Goal: Task Accomplishment & Management: Manage account settings

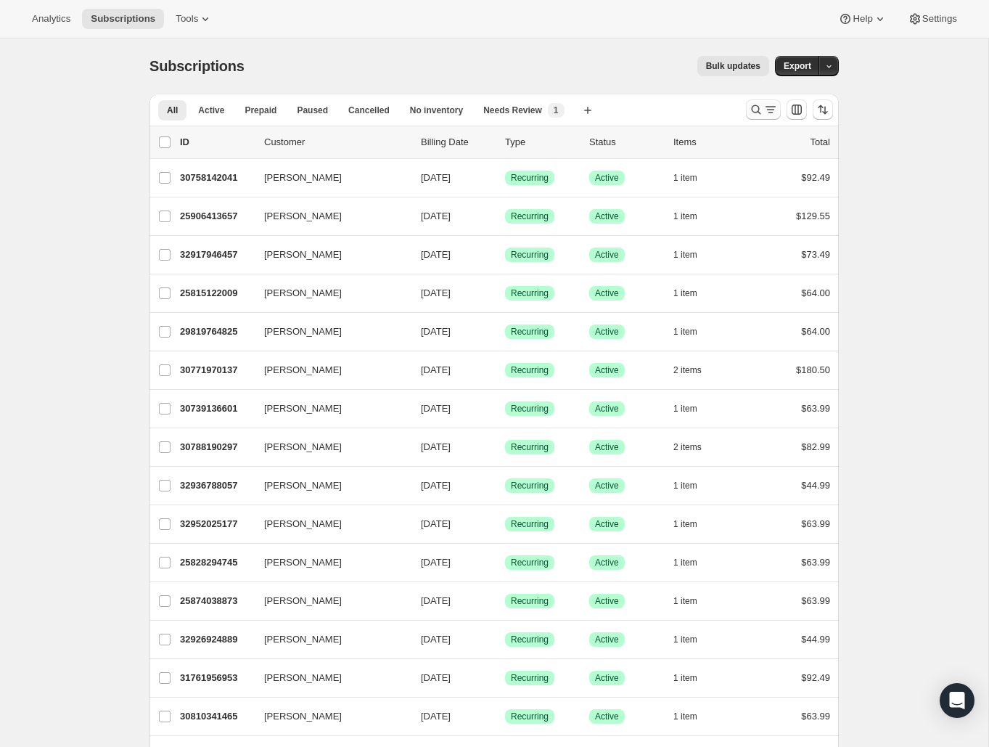
click at [750, 107] on icon "Search and filter results" at bounding box center [756, 109] width 15 height 15
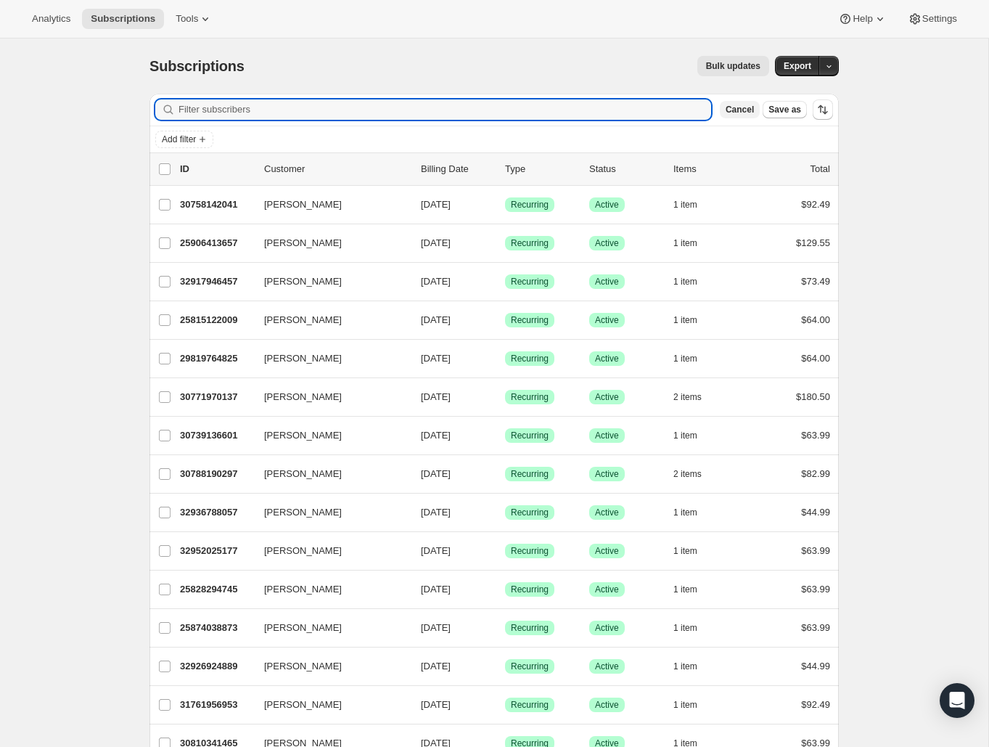
paste input "[PERSON_NAME]"
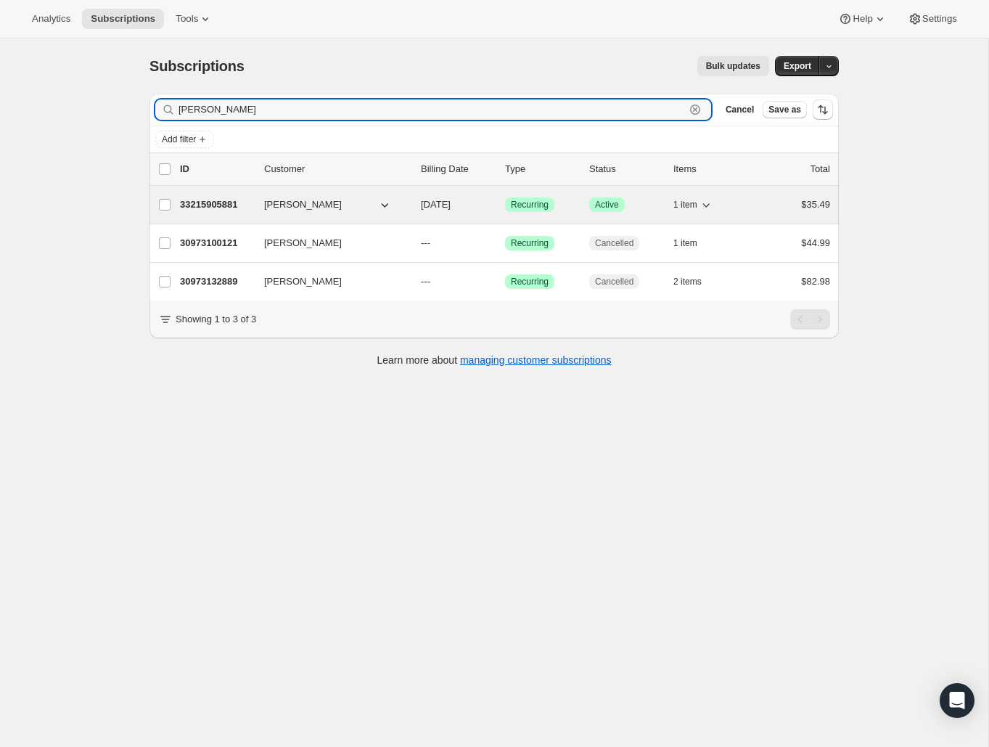
type input "[PERSON_NAME]"
click at [233, 205] on p "33215905881" at bounding box center [216, 204] width 73 height 15
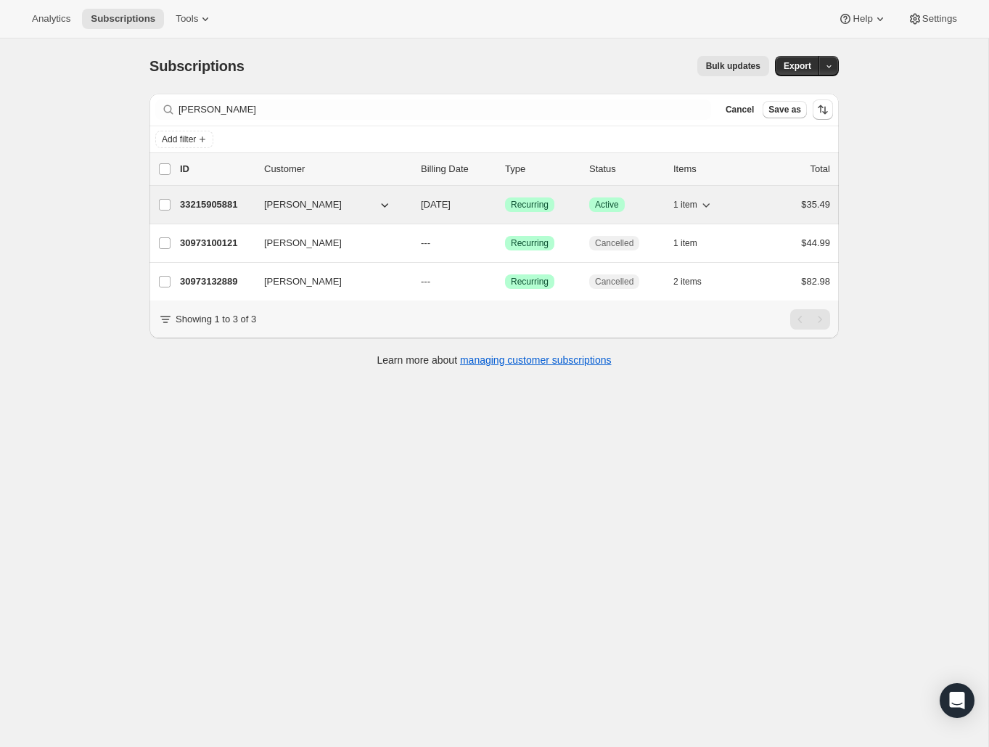
click at [310, 206] on span "[PERSON_NAME]" at bounding box center [303, 204] width 78 height 15
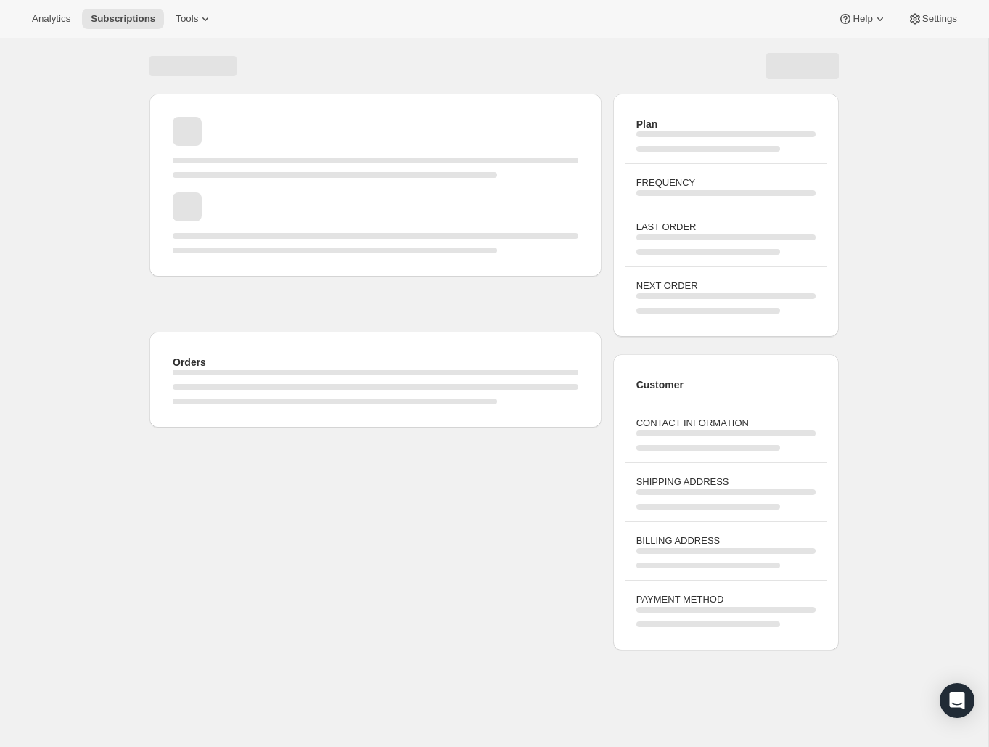
click at [256, 208] on div "Page loading" at bounding box center [376, 222] width 406 height 61
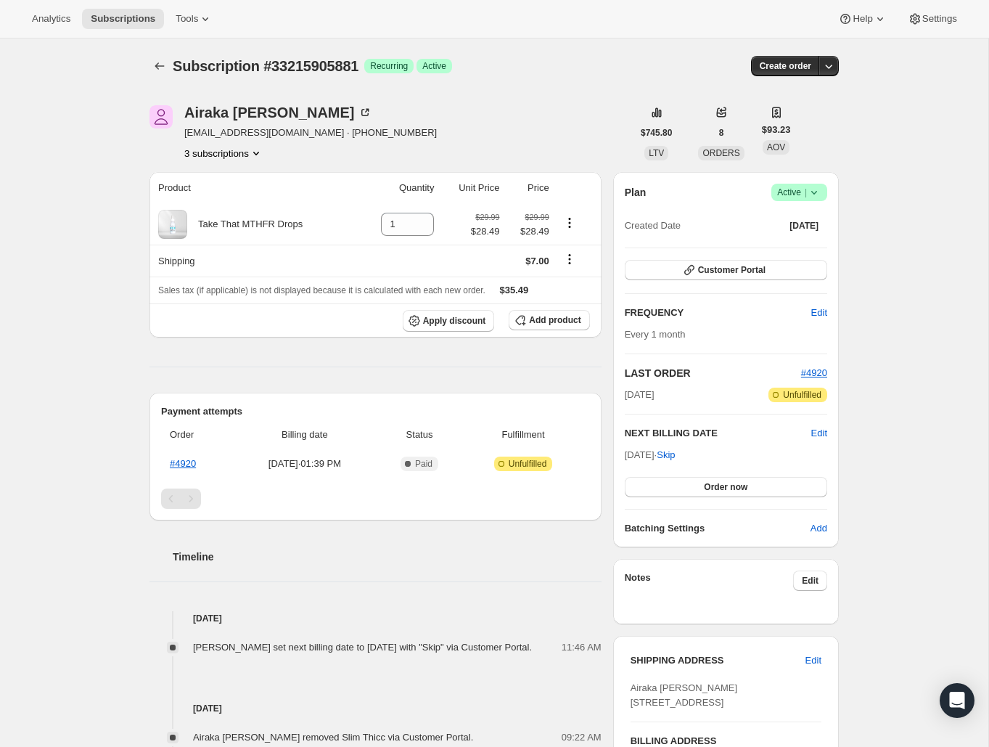
click at [810, 189] on icon at bounding box center [814, 192] width 15 height 15
click at [814, 253] on span "Cancel subscription" at bounding box center [795, 246] width 82 height 15
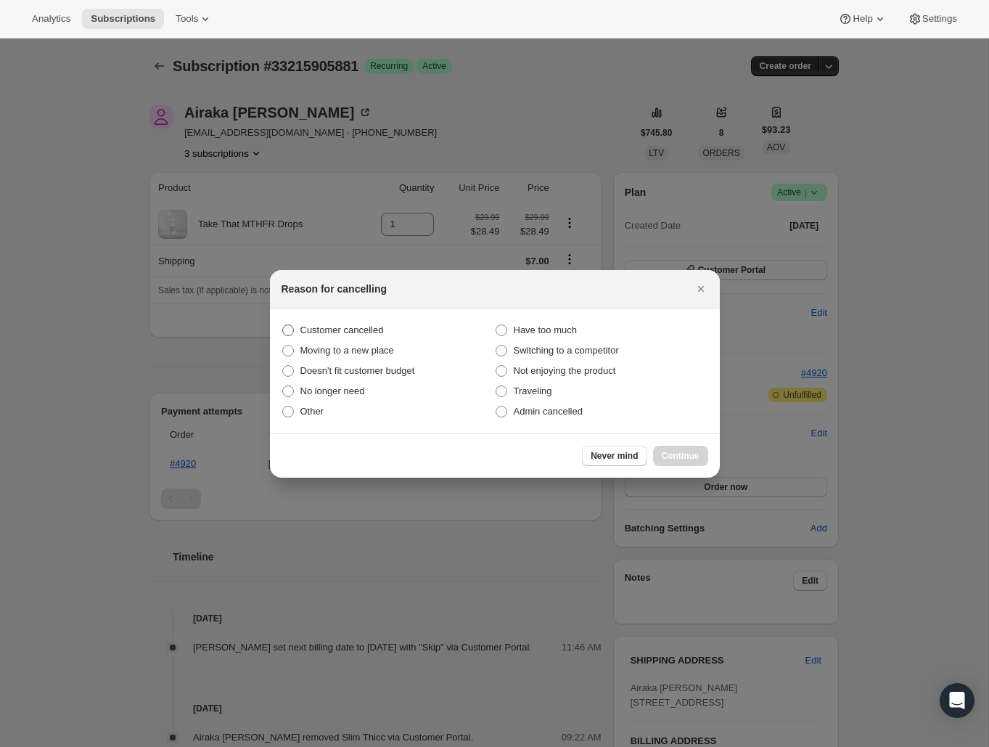
click at [314, 327] on span "Customer cancelled" at bounding box center [342, 329] width 83 height 11
click at [283, 325] on input "Customer cancelled" at bounding box center [282, 324] width 1 height 1
radio input "true"
click at [673, 459] on span "Continue" at bounding box center [681, 456] width 38 height 12
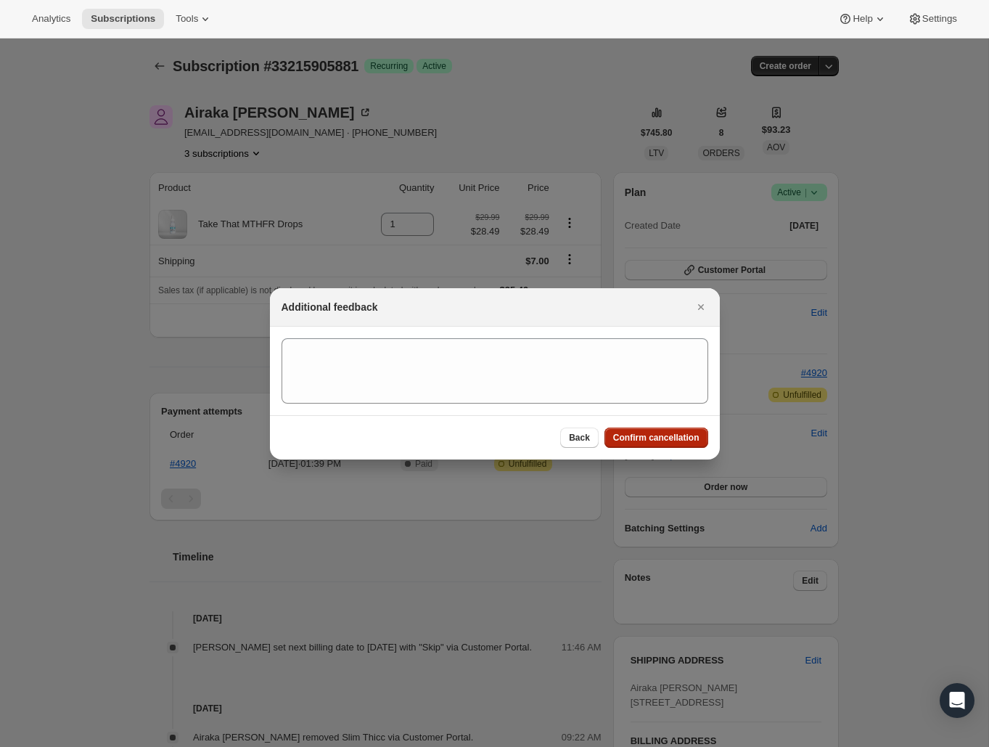
click at [676, 447] on button "Confirm cancellation" at bounding box center [657, 438] width 104 height 20
